Goal: Book appointment/travel/reservation

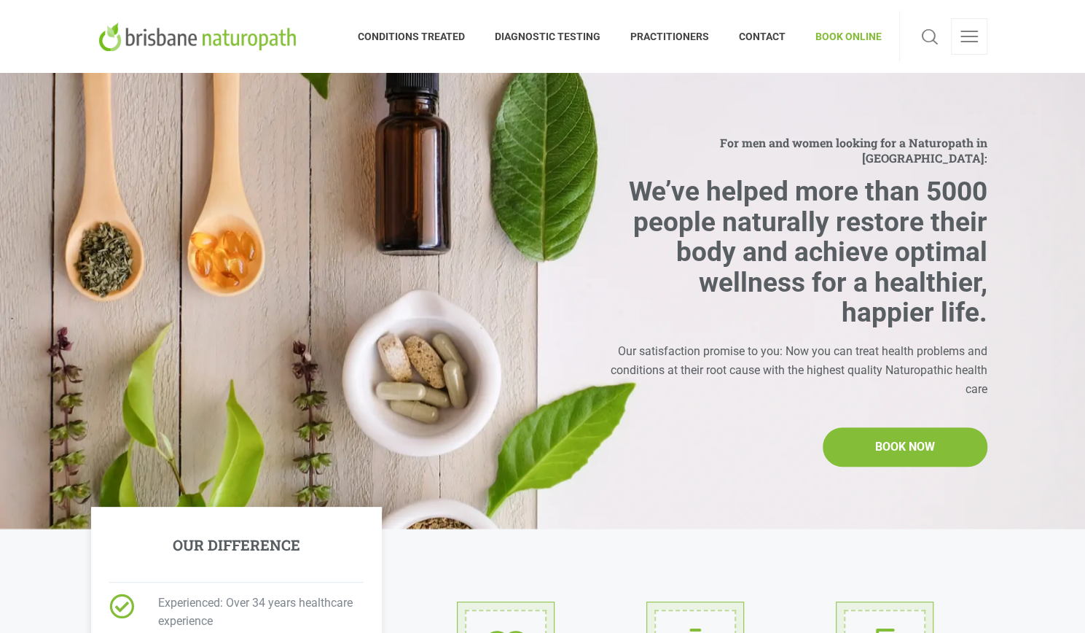
click at [866, 42] on span "BOOK ONLINE" at bounding box center [841, 36] width 81 height 23
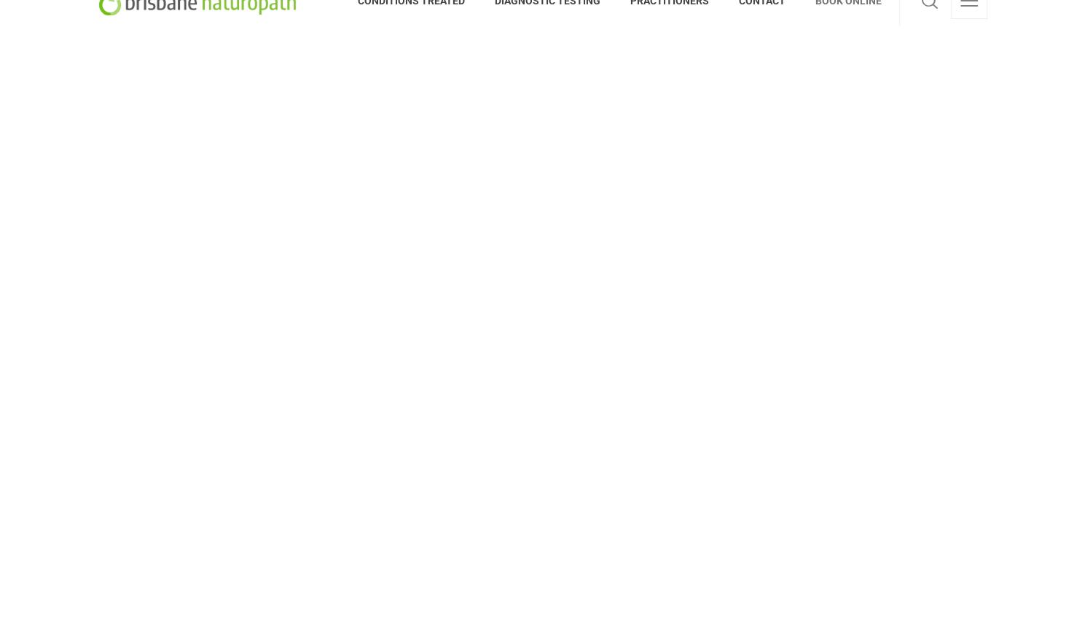
scroll to position [1, 0]
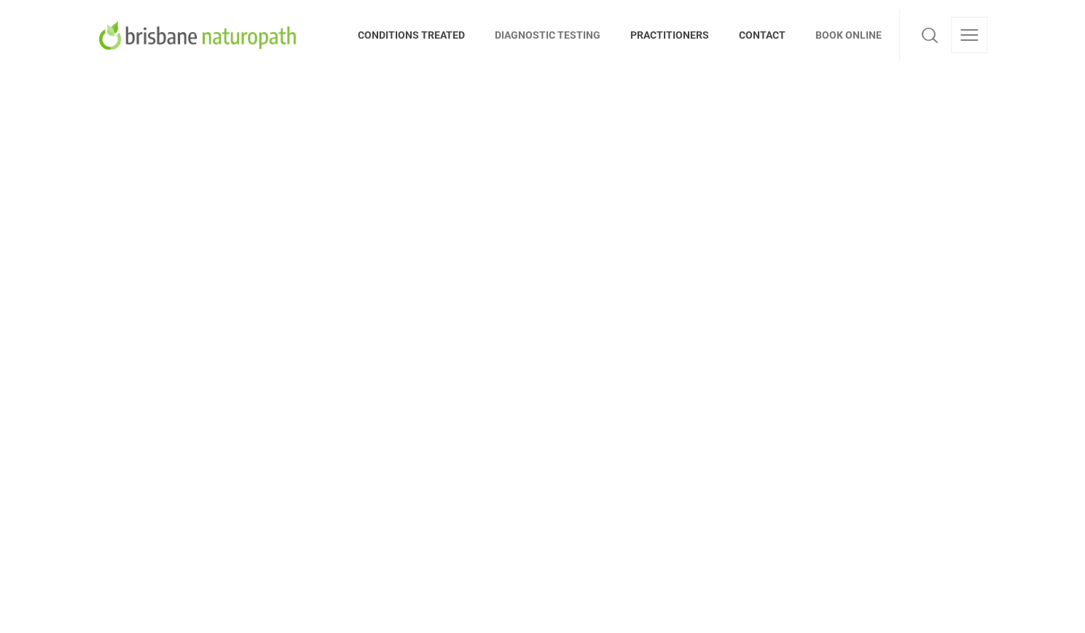
click at [522, 31] on span "DIAGNOSTIC TESTING" at bounding box center [548, 34] width 136 height 23
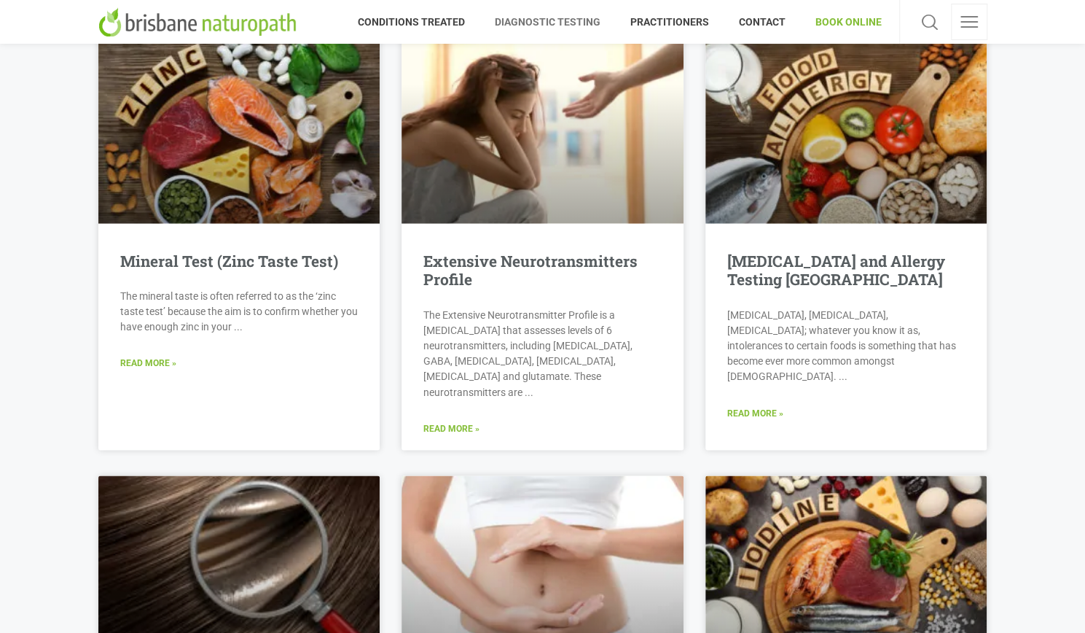
scroll to position [1237, 0]
